Goal: Task Accomplishment & Management: Complete application form

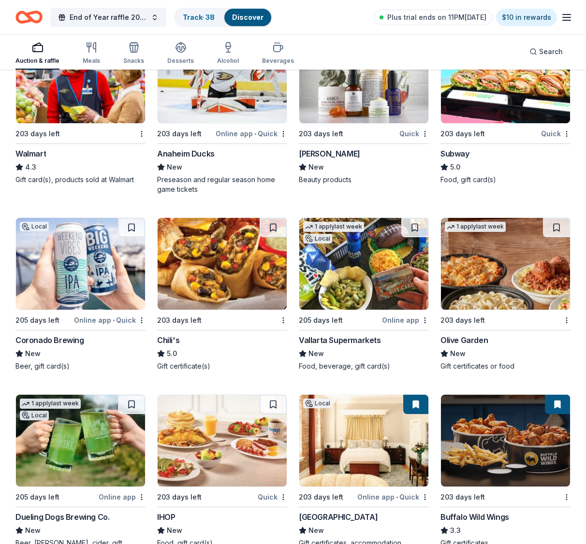
scroll to position [8998, 0]
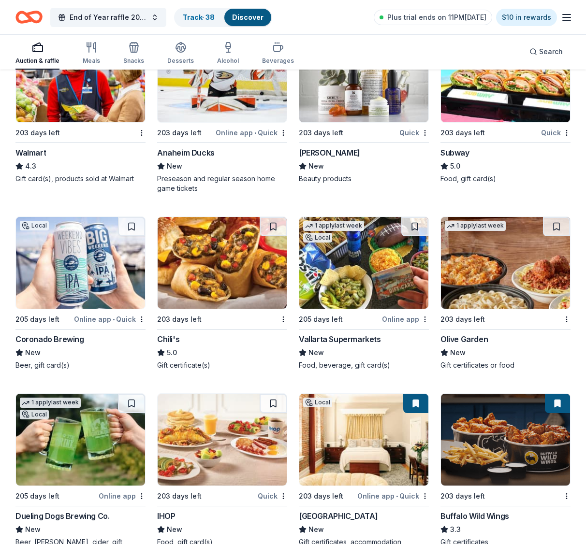
click at [225, 284] on img at bounding box center [222, 263] width 129 height 92
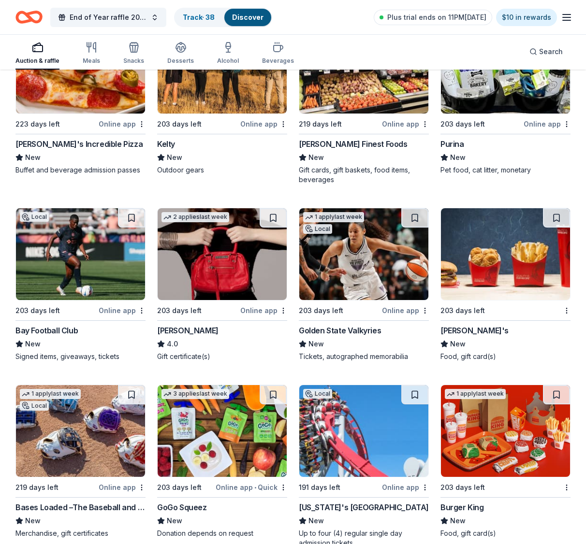
scroll to position [9597, 0]
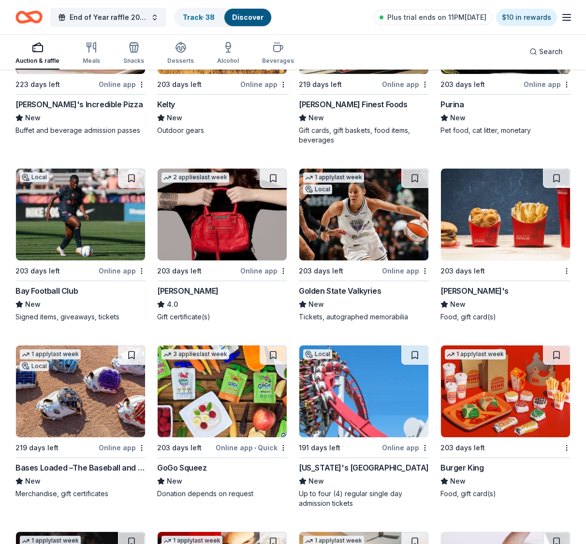
click at [495, 232] on img at bounding box center [505, 215] width 129 height 92
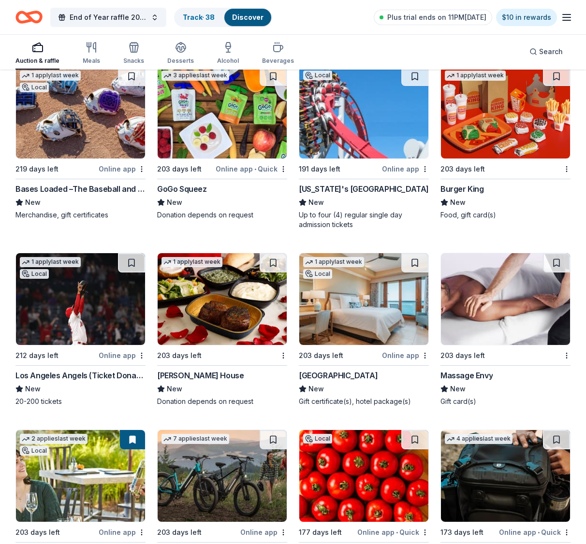
scroll to position [9887, 0]
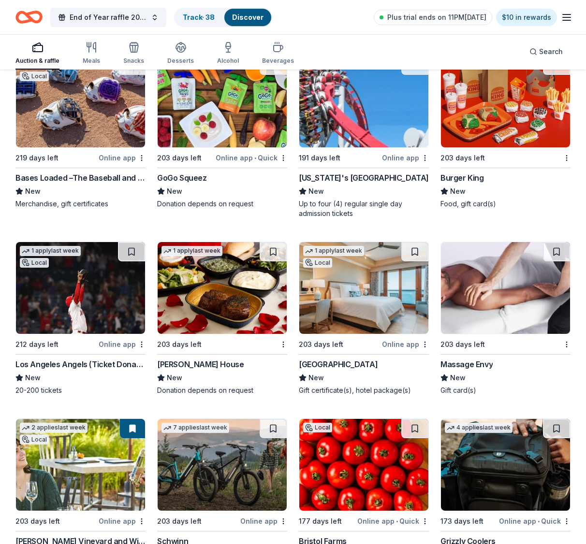
click at [498, 326] on img at bounding box center [505, 288] width 129 height 92
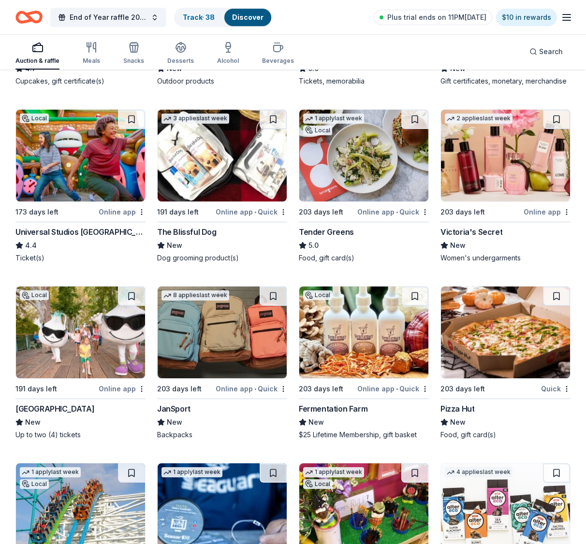
scroll to position [10752, 0]
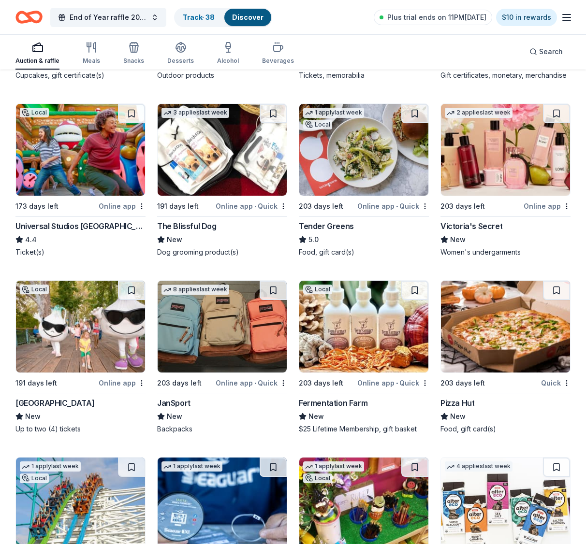
click at [503, 348] on img at bounding box center [505, 327] width 129 height 92
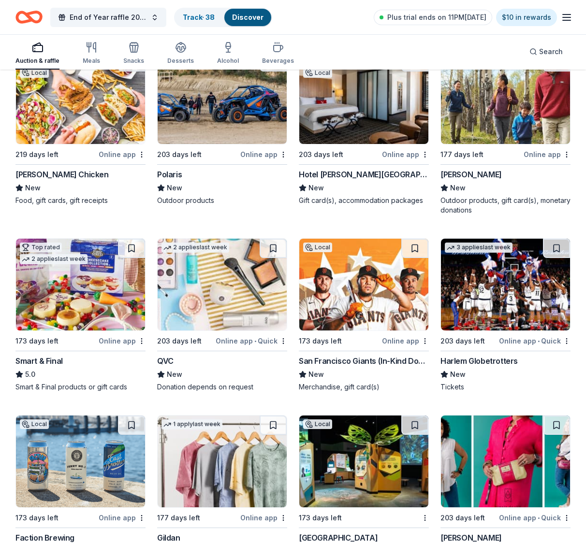
scroll to position [11633, 0]
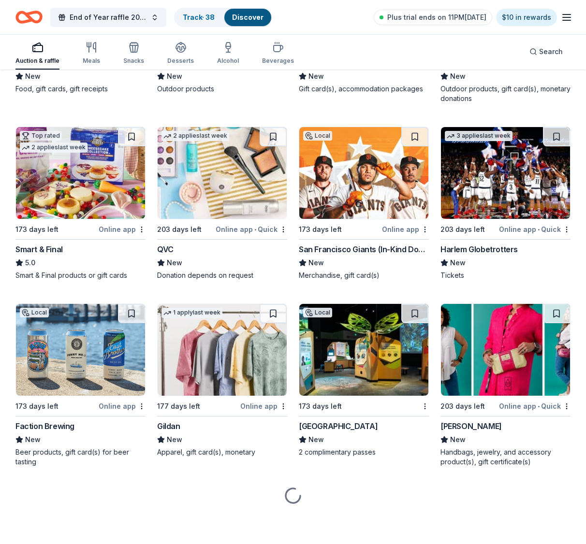
click at [57, 194] on img at bounding box center [80, 173] width 129 height 92
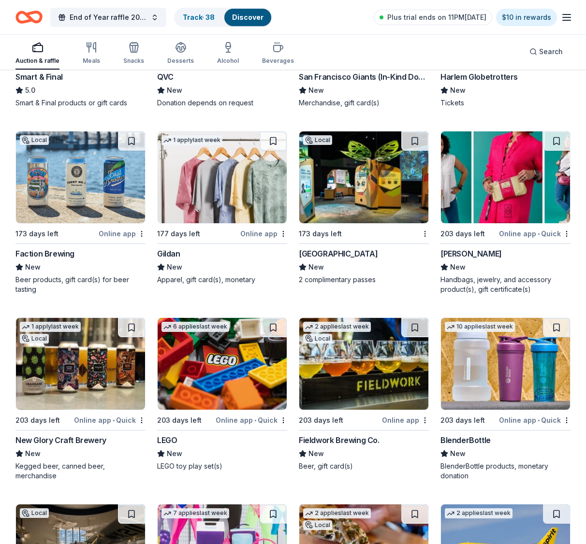
scroll to position [11923, 0]
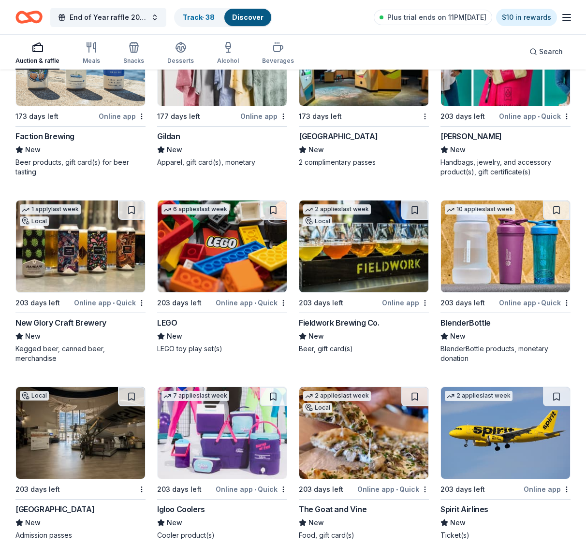
click at [228, 259] on img at bounding box center [222, 247] width 129 height 92
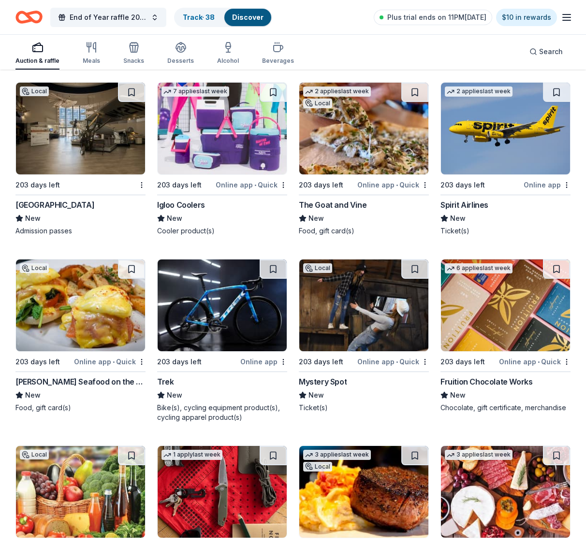
scroll to position [12328, 0]
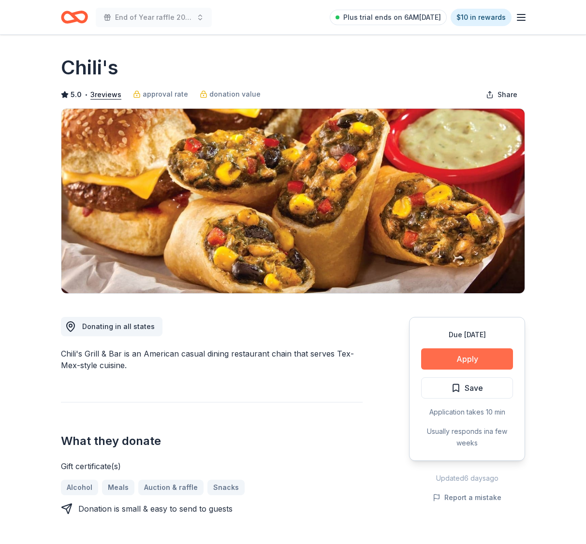
click at [465, 364] on button "Apply" at bounding box center [467, 359] width 92 height 21
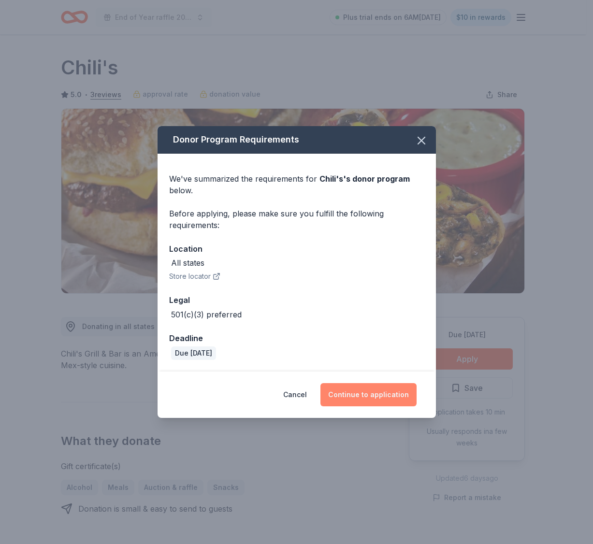
click at [372, 394] on button "Continue to application" at bounding box center [368, 394] width 96 height 23
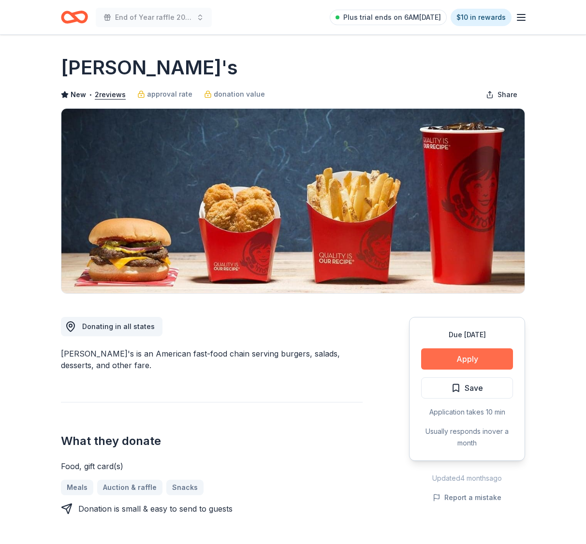
click at [458, 360] on button "Apply" at bounding box center [467, 359] width 92 height 21
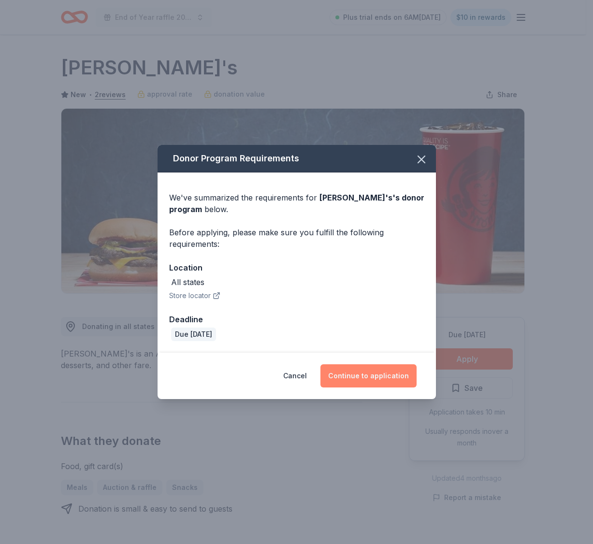
click at [377, 376] on button "Continue to application" at bounding box center [368, 375] width 96 height 23
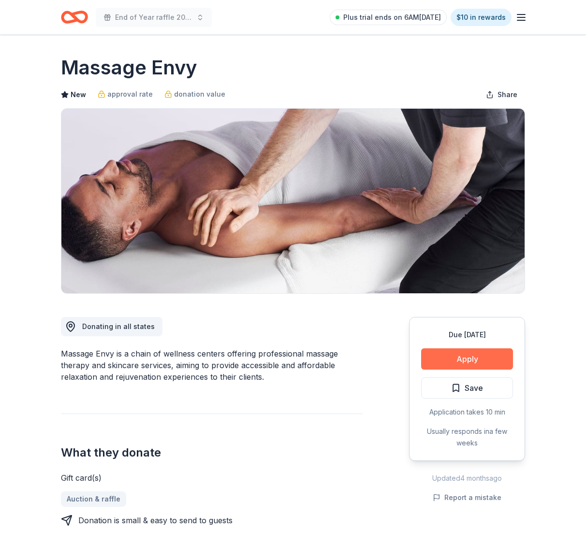
drag, startPoint x: 0, startPoint y: 0, endPoint x: 466, endPoint y: 355, distance: 586.0
click at [466, 355] on button "Apply" at bounding box center [467, 359] width 92 height 21
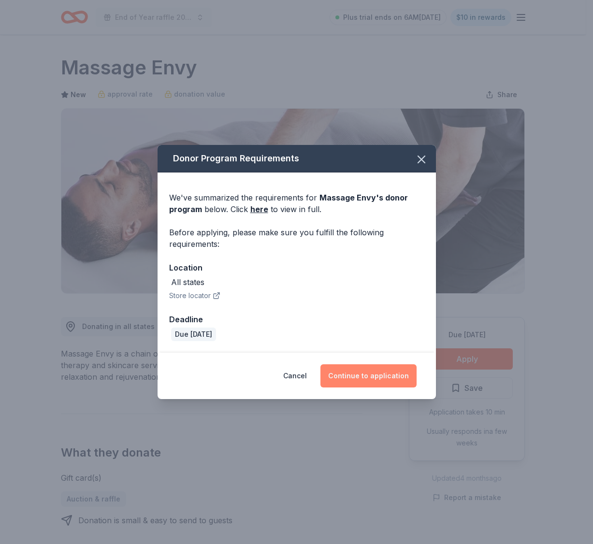
click at [403, 376] on button "Continue to application" at bounding box center [368, 375] width 96 height 23
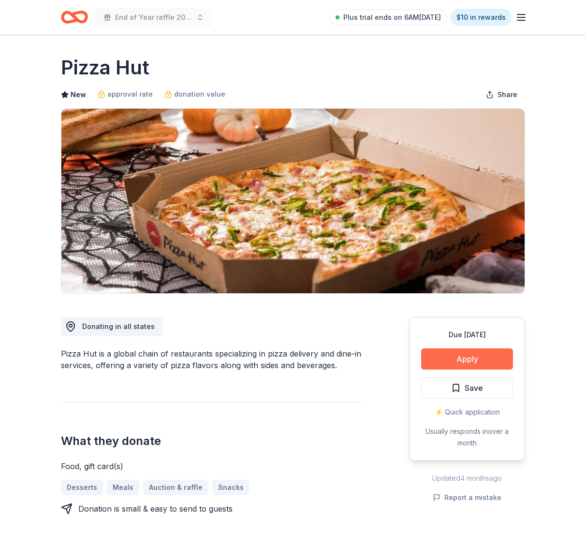
click at [463, 353] on button "Apply" at bounding box center [467, 359] width 92 height 21
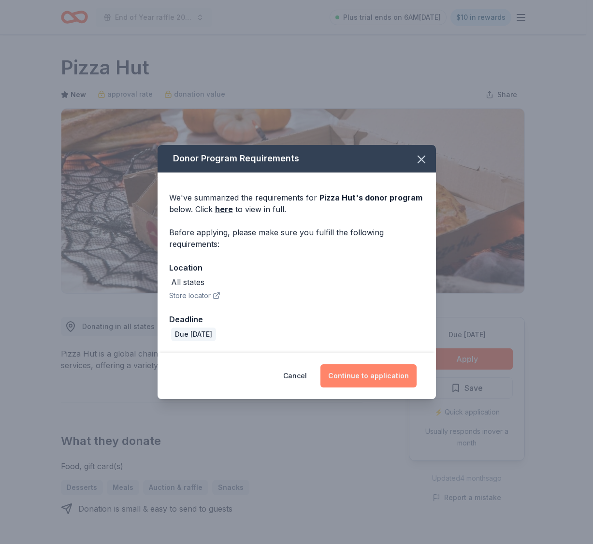
click at [349, 371] on button "Continue to application" at bounding box center [368, 375] width 96 height 23
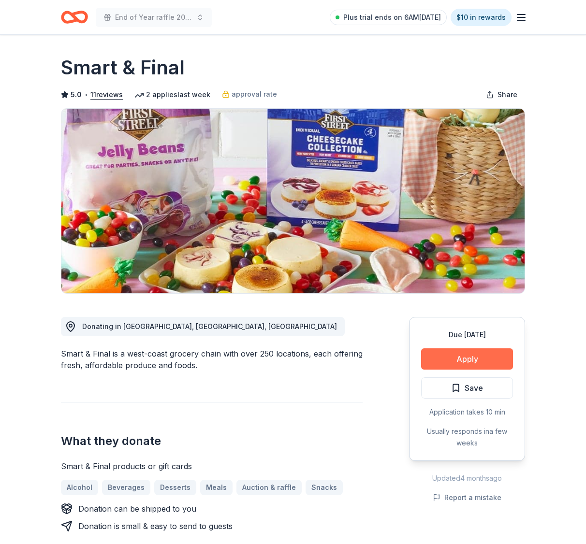
click at [452, 364] on button "Apply" at bounding box center [467, 359] width 92 height 21
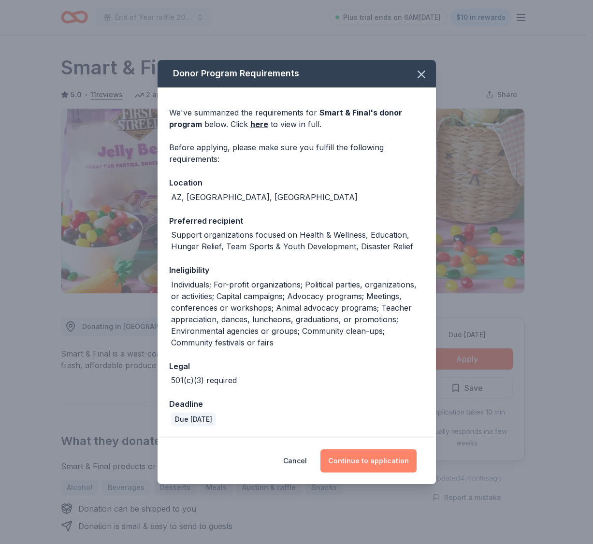
click at [352, 461] on button "Continue to application" at bounding box center [368, 461] width 96 height 23
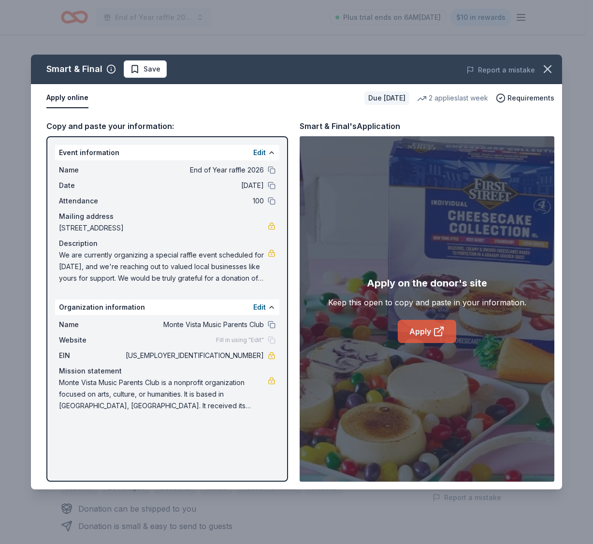
click at [418, 334] on link "Apply" at bounding box center [427, 331] width 58 height 23
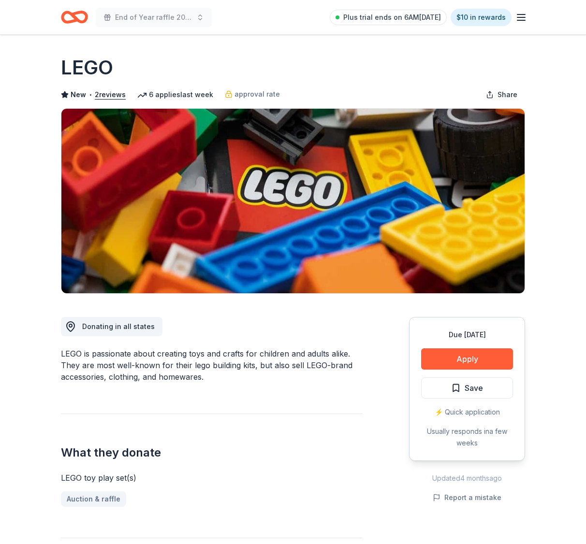
click at [489, 363] on button "Apply" at bounding box center [467, 359] width 92 height 21
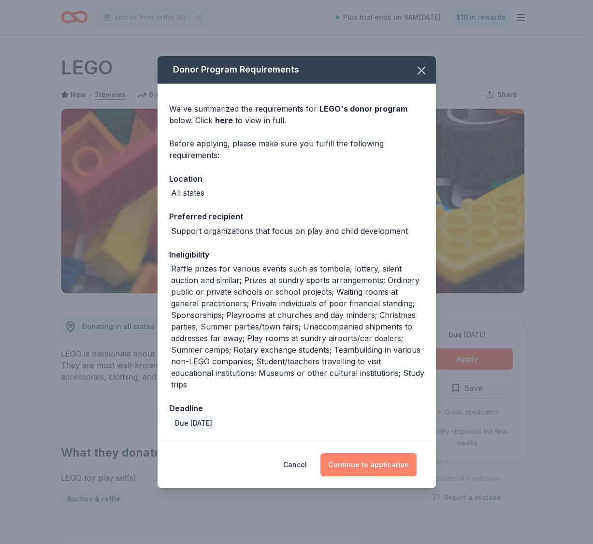
click at [390, 466] on button "Continue to application" at bounding box center [368, 464] width 96 height 23
